Goal: Task Accomplishment & Management: Manage account settings

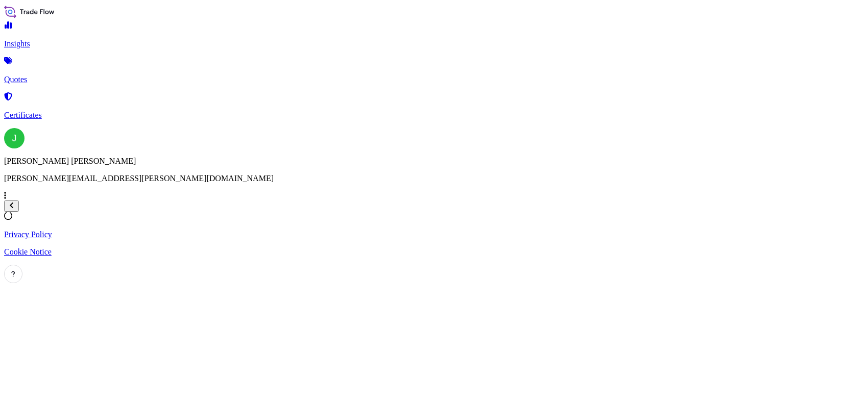
click at [6, 199] on icon at bounding box center [5, 195] width 2 height 7
select select "2025"
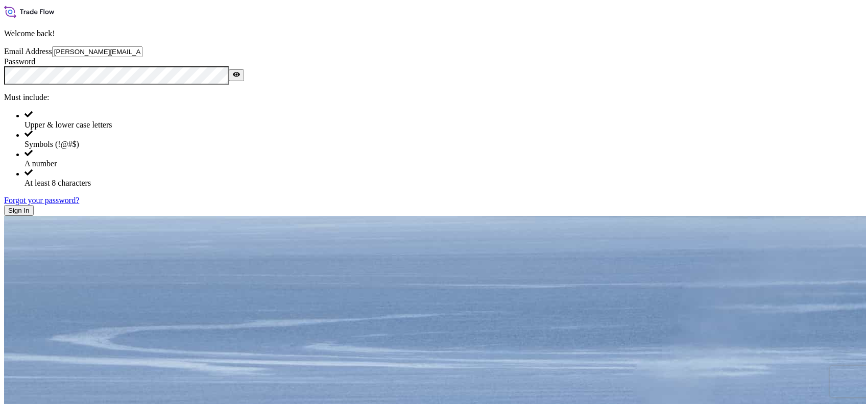
click at [142, 57] on input "[PERSON_NAME][EMAIL_ADDRESS][PERSON_NAME][DOMAIN_NAME]" at bounding box center [97, 51] width 90 height 11
type input "[PERSON_NAME][EMAIL_ADDRESS][PERSON_NAME][DOMAIN_NAME]"
click at [34, 216] on button "Sign In" at bounding box center [19, 210] width 30 height 11
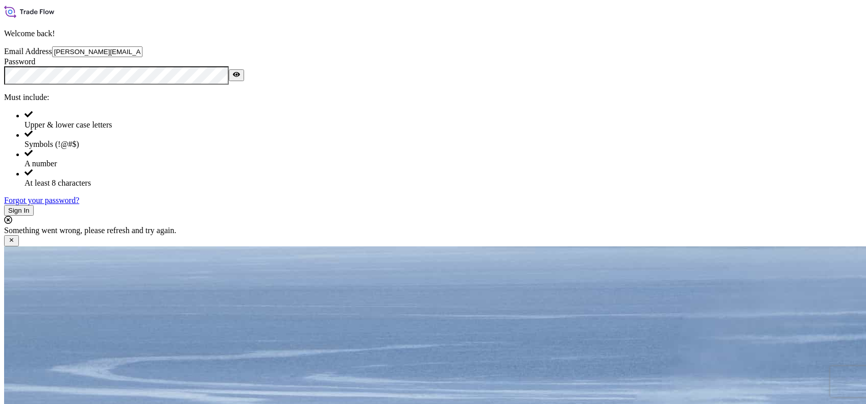
click at [79, 205] on link "Forgot your password?" at bounding box center [41, 200] width 75 height 9
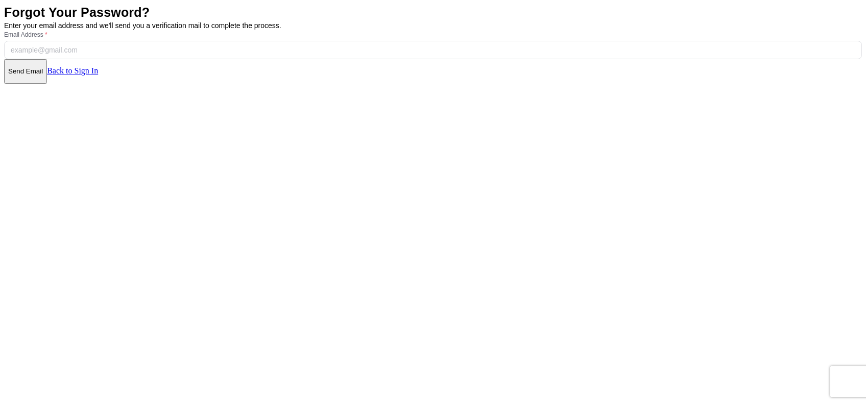
click at [335, 59] on input "Email Address *" at bounding box center [432, 50] width 857 height 18
paste input "[PERSON_NAME][EMAIL_ADDRESS][PERSON_NAME][DOMAIN_NAME]"
type input "[PERSON_NAME][EMAIL_ADDRESS][PERSON_NAME][DOMAIN_NAME]"
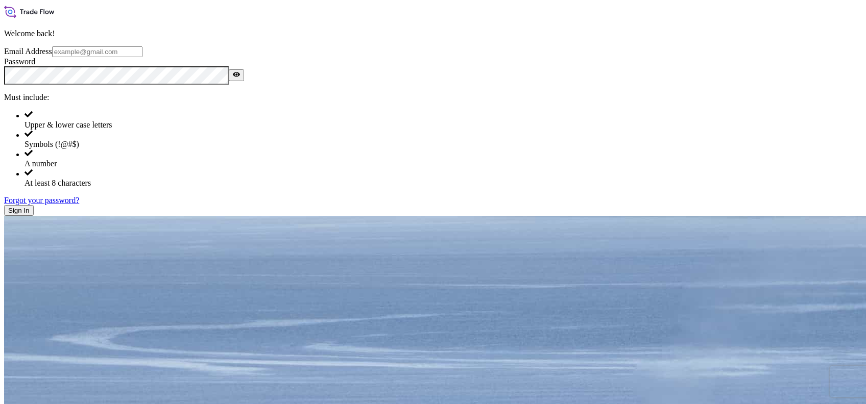
type input "[PERSON_NAME][EMAIL_ADDRESS][PERSON_NAME][DOMAIN_NAME]"
click at [30, 214] on span "Sign In" at bounding box center [18, 211] width 21 height 8
